Goal: Task Accomplishment & Management: Complete application form

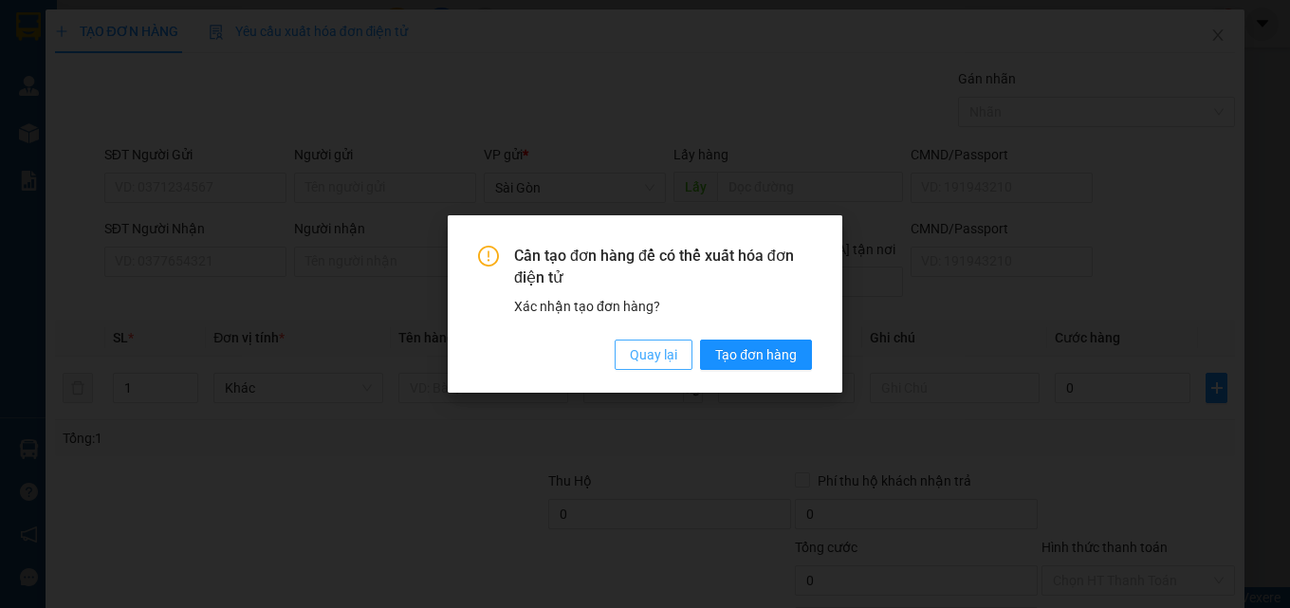
drag, startPoint x: 0, startPoint y: 0, endPoint x: 660, endPoint y: 357, distance: 750.1
click at [660, 357] on span "Quay lại" at bounding box center [653, 354] width 47 height 21
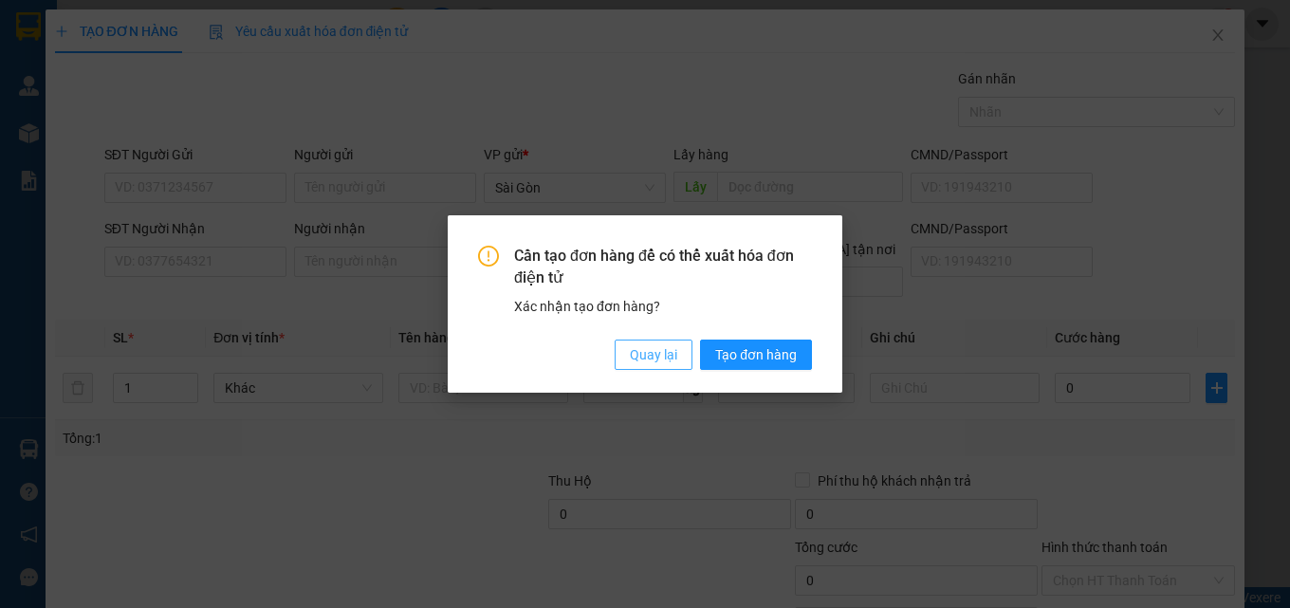
click at [657, 351] on span "Quay lại" at bounding box center [653, 354] width 47 height 21
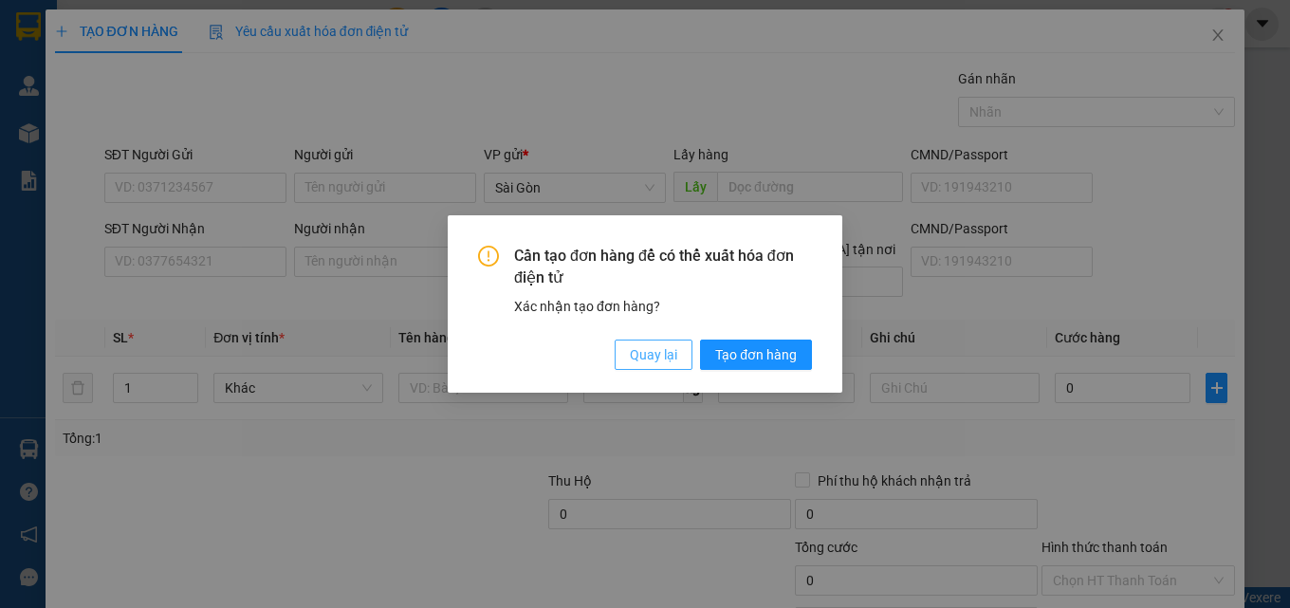
click at [660, 352] on span "Quay lại" at bounding box center [653, 354] width 47 height 21
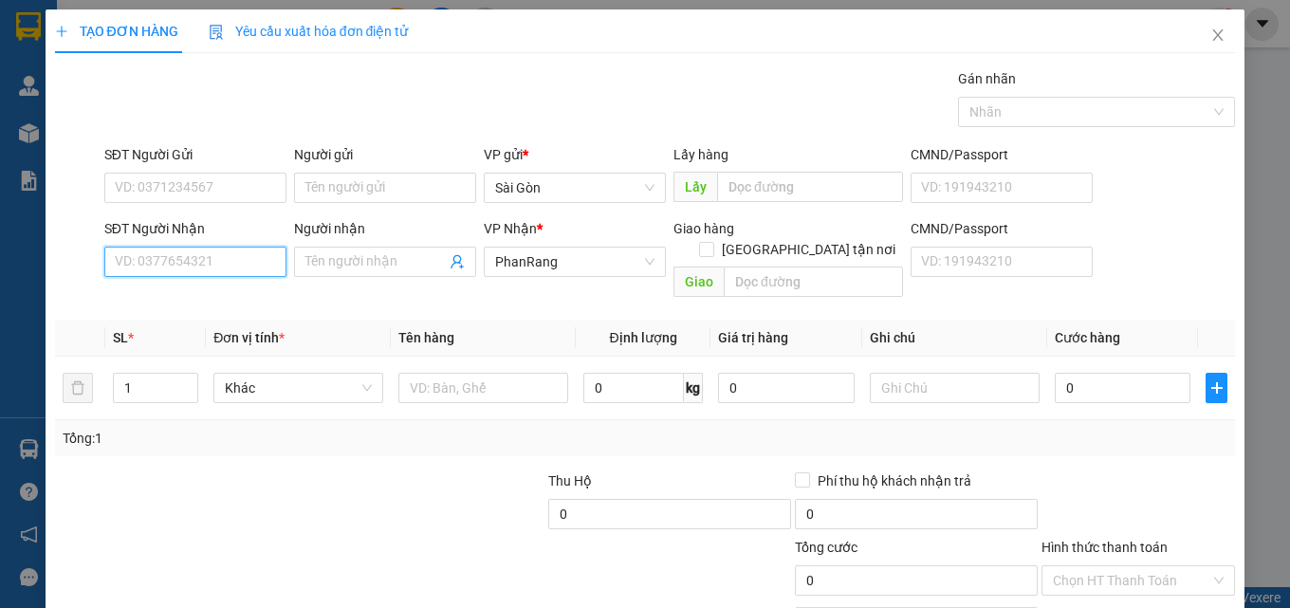
click at [255, 264] on input "SĐT Người Nhận" at bounding box center [195, 262] width 182 height 30
click at [251, 268] on input "SĐT Người Nhận" at bounding box center [195, 262] width 182 height 30
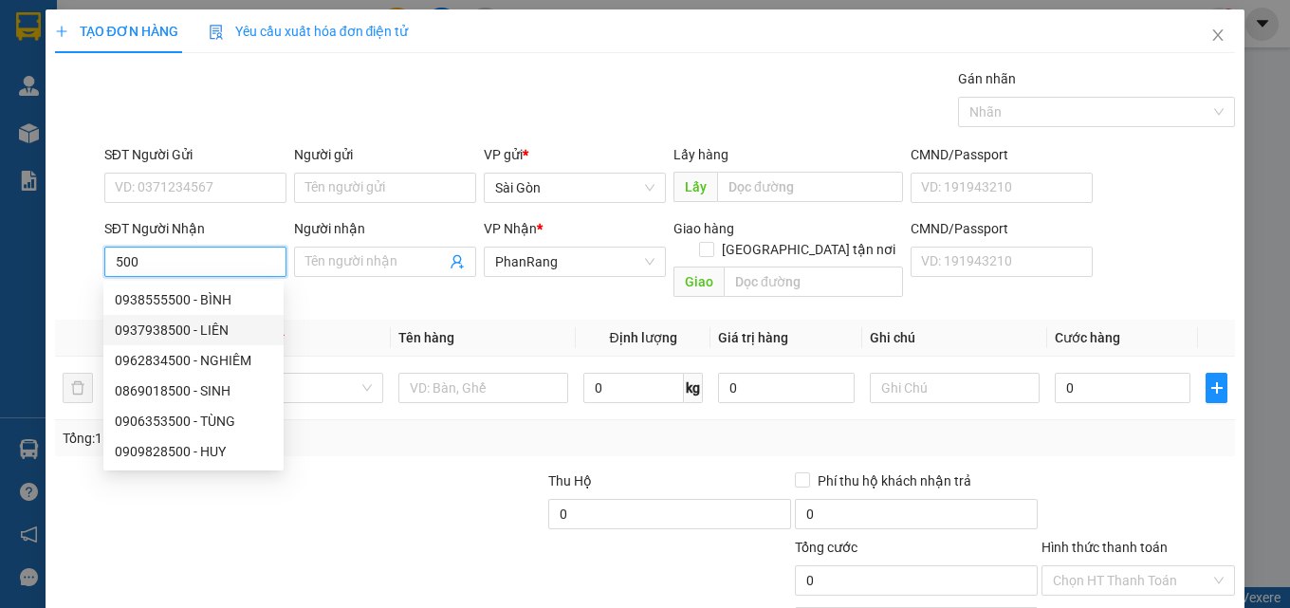
click at [203, 326] on div "0937938500 - LIÊN" at bounding box center [193, 330] width 157 height 21
type input "0937938500"
type input "LIÊN"
type input "[PERSON_NAME]"
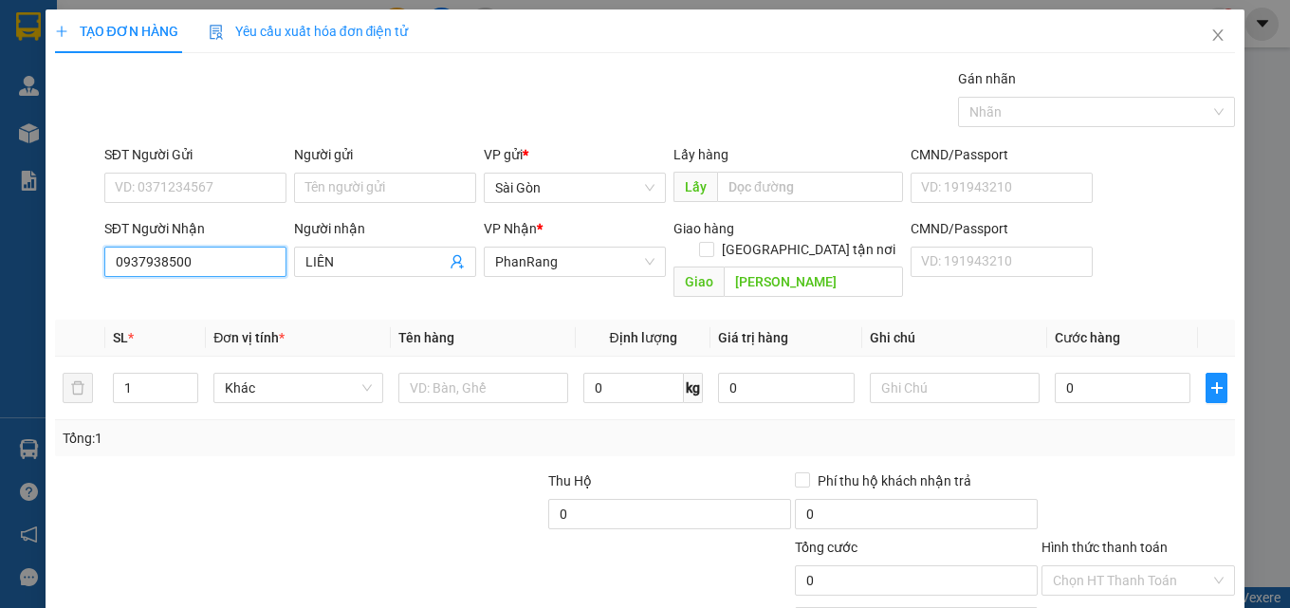
type input "50.000"
type input "0937938500"
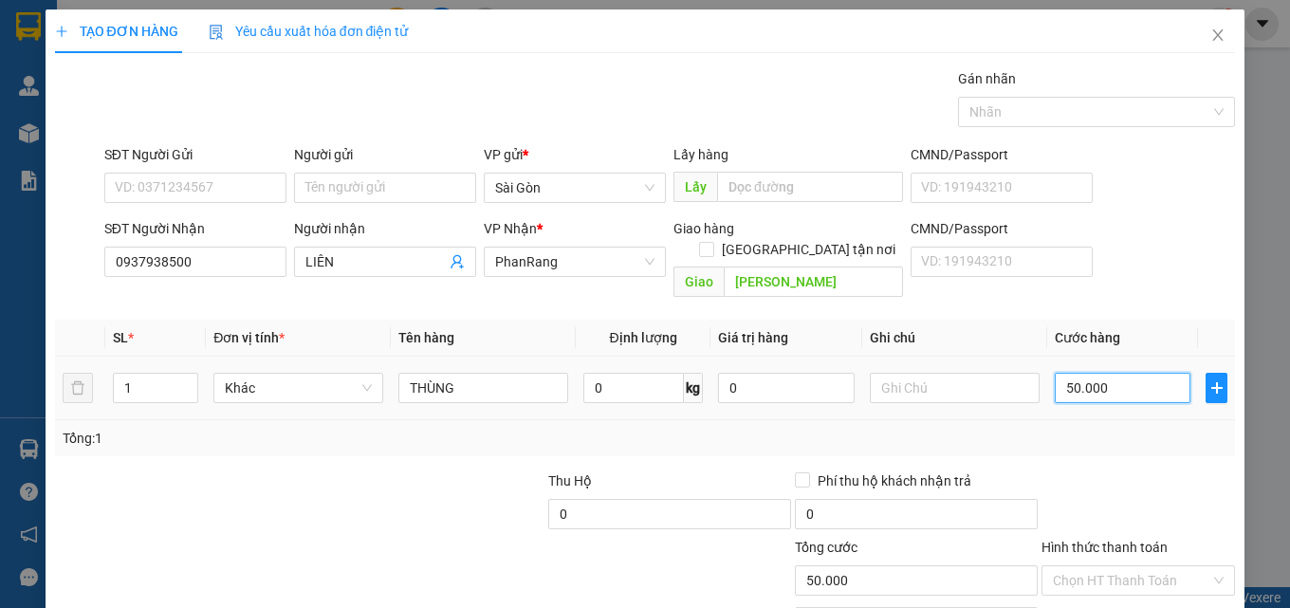
click at [1113, 373] on input "50.000" at bounding box center [1122, 388] width 137 height 30
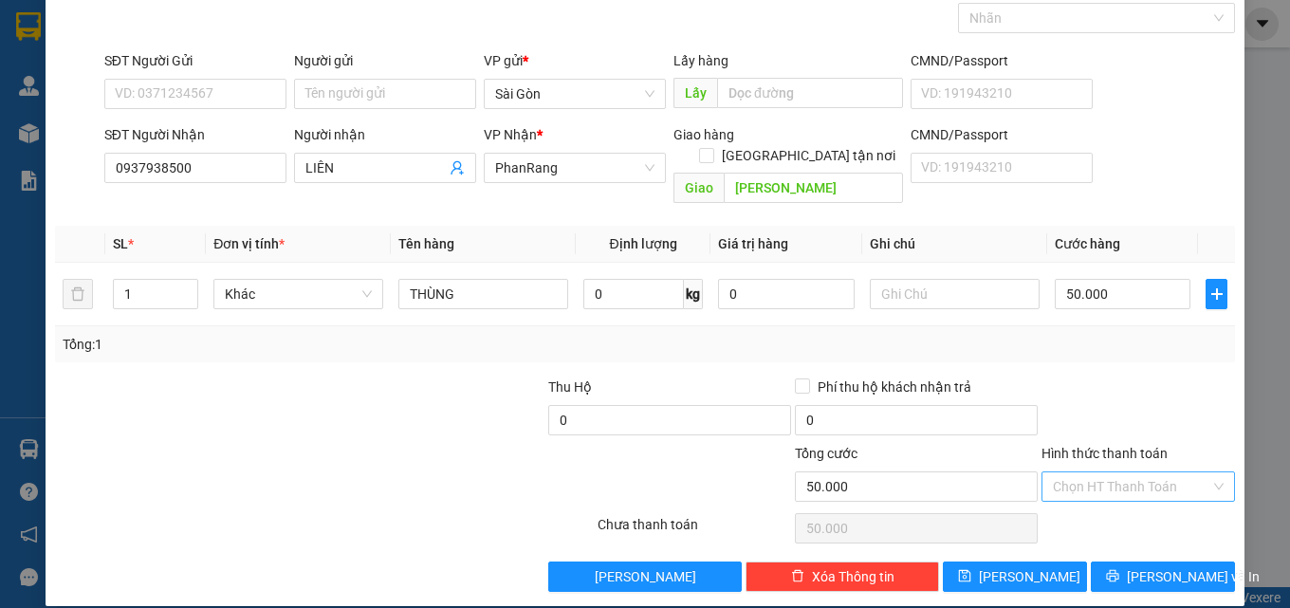
click at [1125, 472] on input "Hình thức thanh toán" at bounding box center [1131, 486] width 157 height 28
click at [1105, 510] on div "Tại văn phòng" at bounding box center [1126, 503] width 169 height 21
type input "0"
click at [1127, 561] on button "[PERSON_NAME] và In" at bounding box center [1162, 576] width 144 height 30
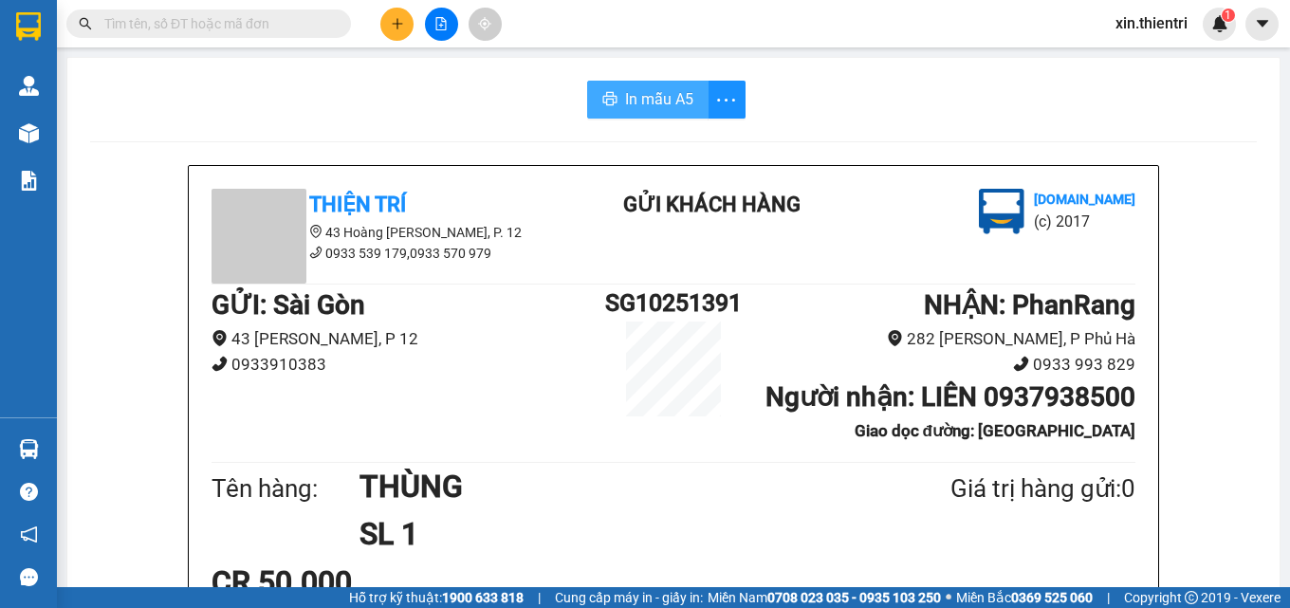
click at [656, 101] on span "In mẫu A5" at bounding box center [659, 99] width 68 height 24
click at [397, 18] on icon "plus" at bounding box center [397, 23] width 13 height 13
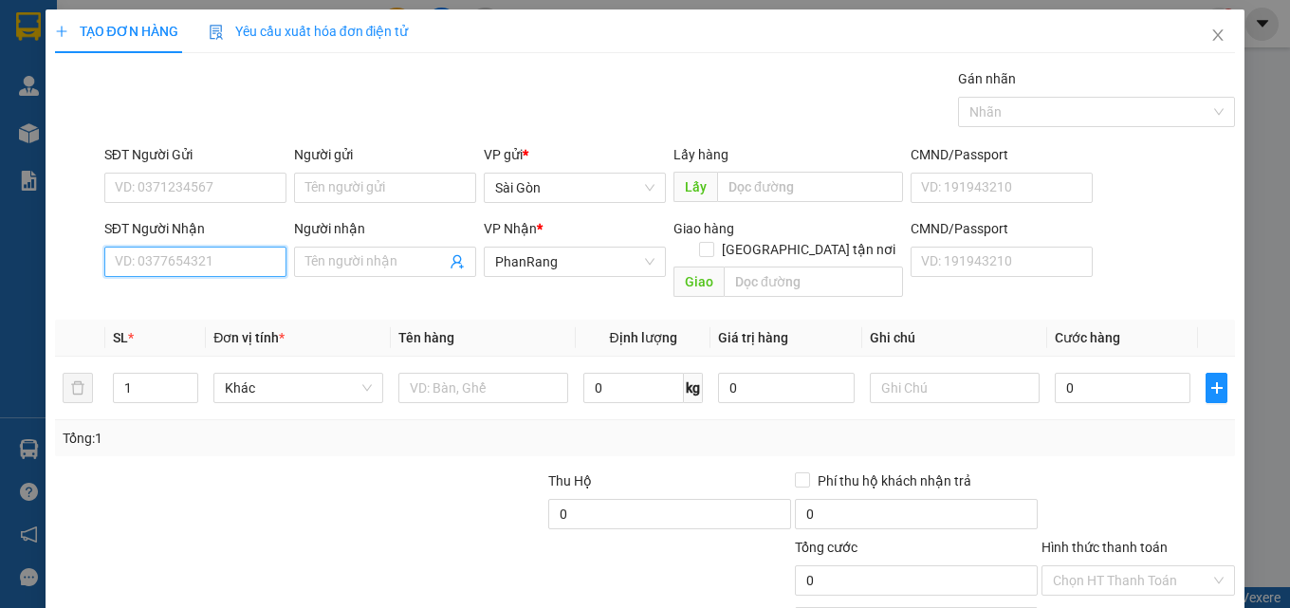
click at [192, 268] on input "SĐT Người Nhận" at bounding box center [195, 262] width 182 height 30
click at [192, 305] on div "0335685967 - TIÊN" at bounding box center [193, 299] width 157 height 21
type input "0335685967"
type input "TIÊN"
type input "[PERSON_NAME]"
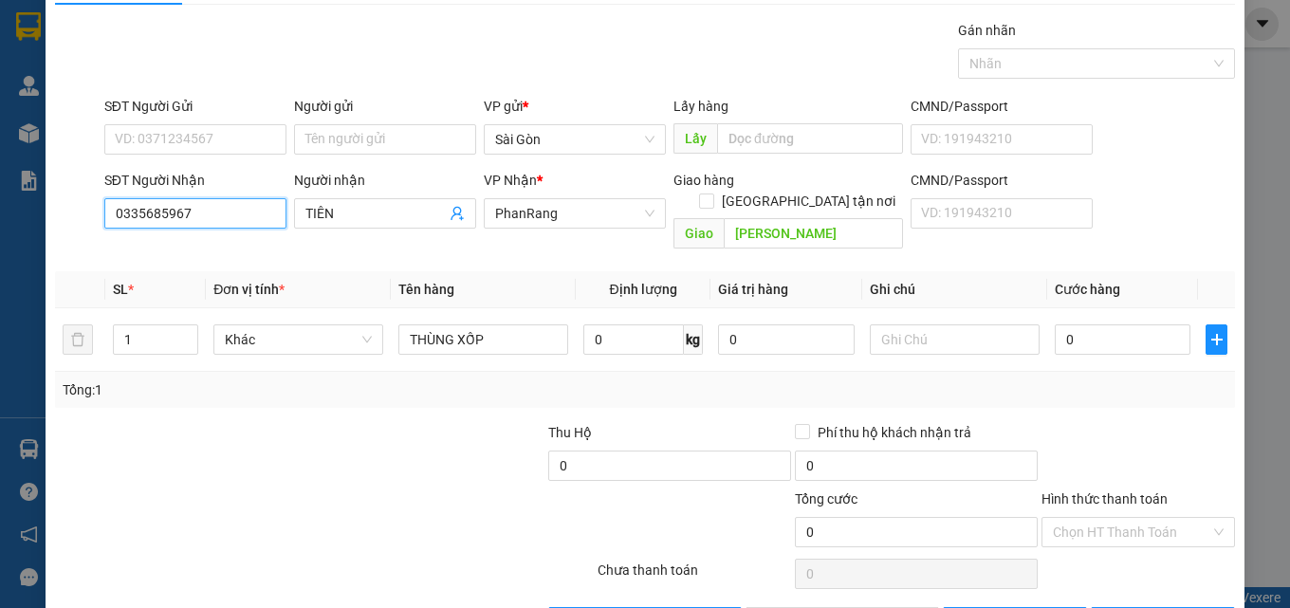
scroll to position [94, 0]
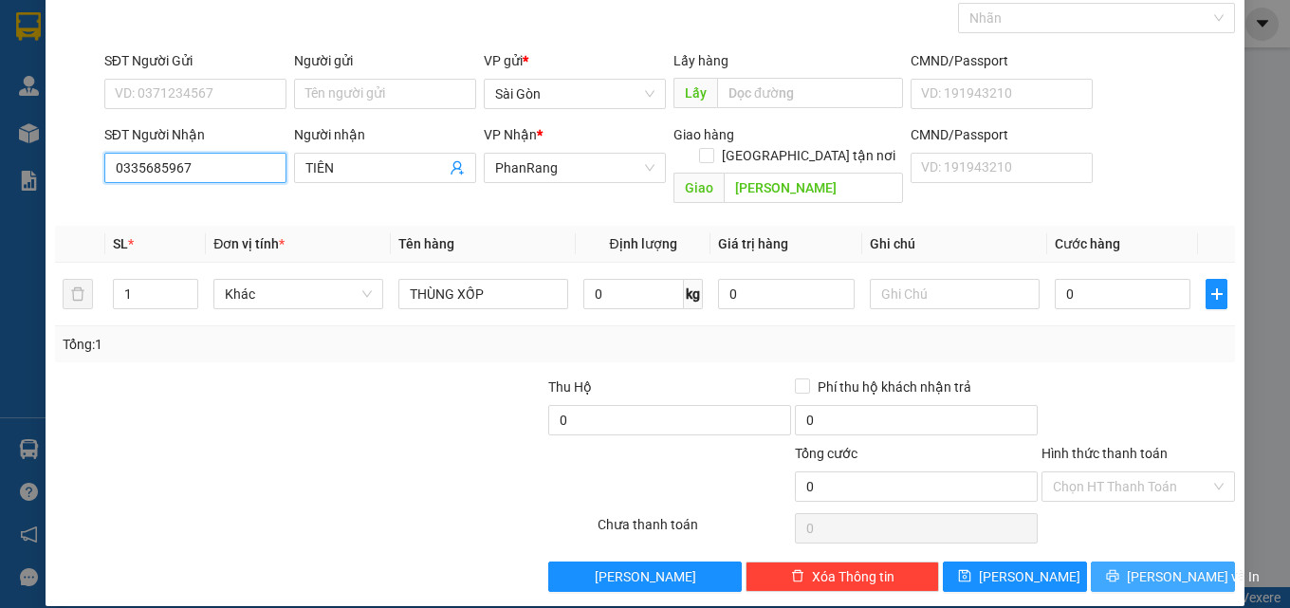
type input "0335685967"
click at [1172, 566] on span "[PERSON_NAME] và In" at bounding box center [1193, 576] width 133 height 21
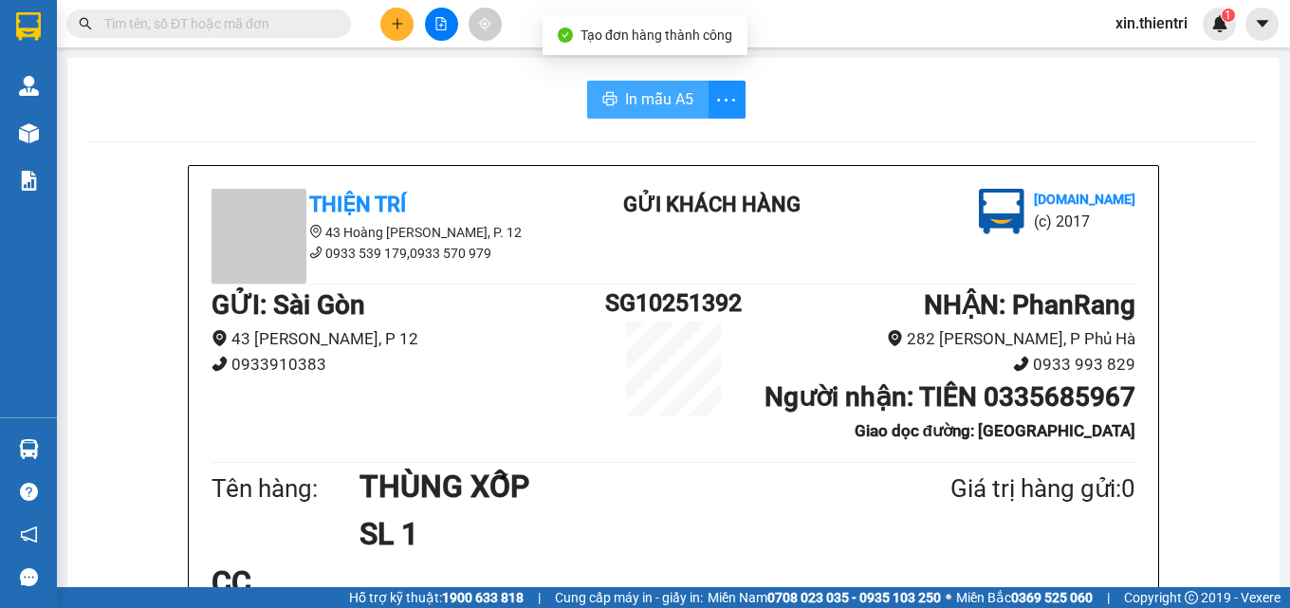
click at [636, 102] on span "In mẫu A5" at bounding box center [659, 99] width 68 height 24
